Goal: Task Accomplishment & Management: Manage account settings

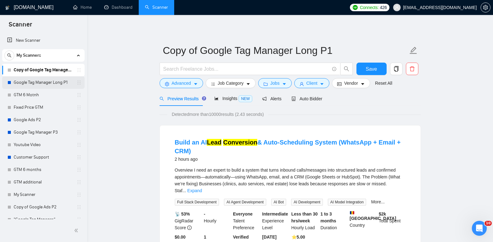
click at [39, 83] on link "Google Tag Manager Long P1" at bounding box center [43, 82] width 59 height 12
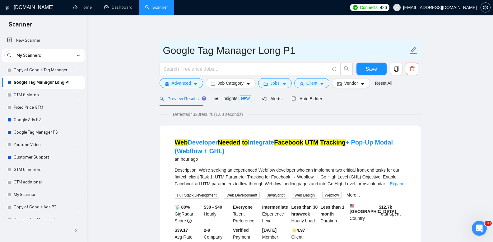
drag, startPoint x: 244, startPoint y: 40, endPoint x: 245, endPoint y: 44, distance: 4.8
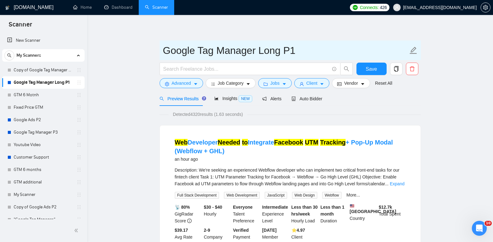
click at [240, 45] on input "Google Tag Manager Long P1" at bounding box center [285, 51] width 245 height 16
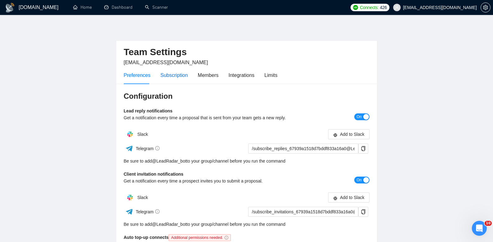
click at [172, 77] on div "Subscription" at bounding box center [173, 75] width 27 height 8
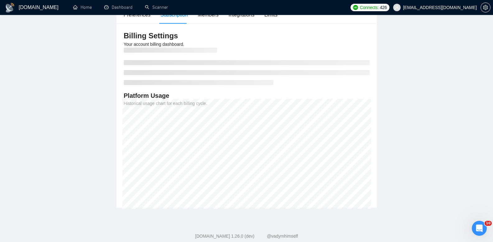
scroll to position [62, 0]
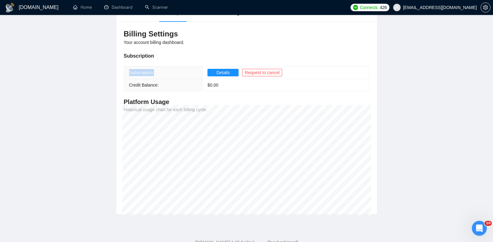
drag, startPoint x: 130, startPoint y: 71, endPoint x: 168, endPoint y: 71, distance: 38.5
click at [168, 71] on th "Subscription:" at bounding box center [163, 72] width 78 height 13
click at [172, 69] on th "Subscription:" at bounding box center [163, 72] width 78 height 13
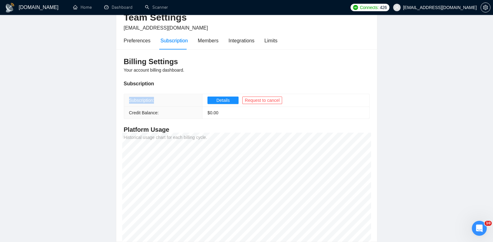
scroll to position [0, 0]
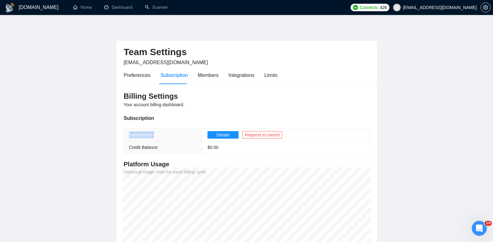
drag, startPoint x: 142, startPoint y: 135, endPoint x: 146, endPoint y: 123, distance: 12.6
click at [142, 135] on span "Subscription:" at bounding box center [141, 134] width 25 height 5
click at [150, 119] on div "Subscription" at bounding box center [247, 118] width 246 height 8
click at [209, 76] on div "Members" at bounding box center [208, 75] width 21 height 8
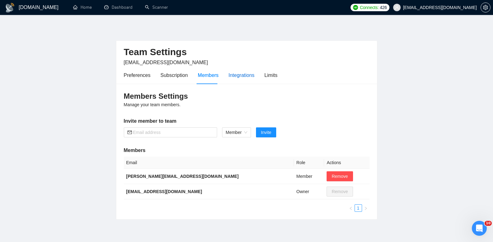
click at [237, 74] on div "Integrations" at bounding box center [241, 75] width 26 height 8
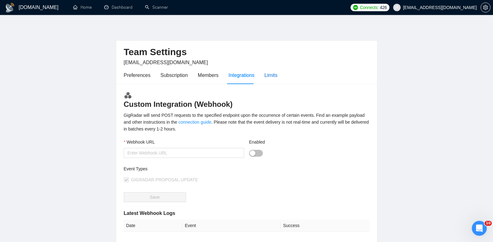
click at [274, 74] on div "Limits" at bounding box center [270, 75] width 13 height 8
